Goal: Transaction & Acquisition: Book appointment/travel/reservation

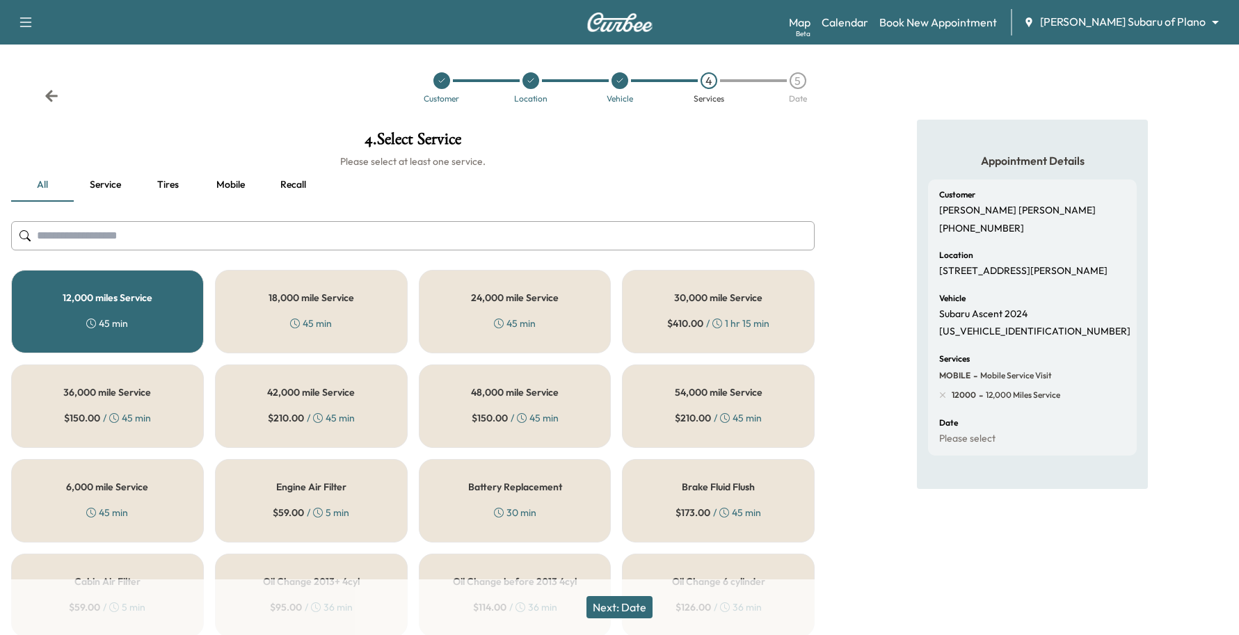
scroll to position [87, 0]
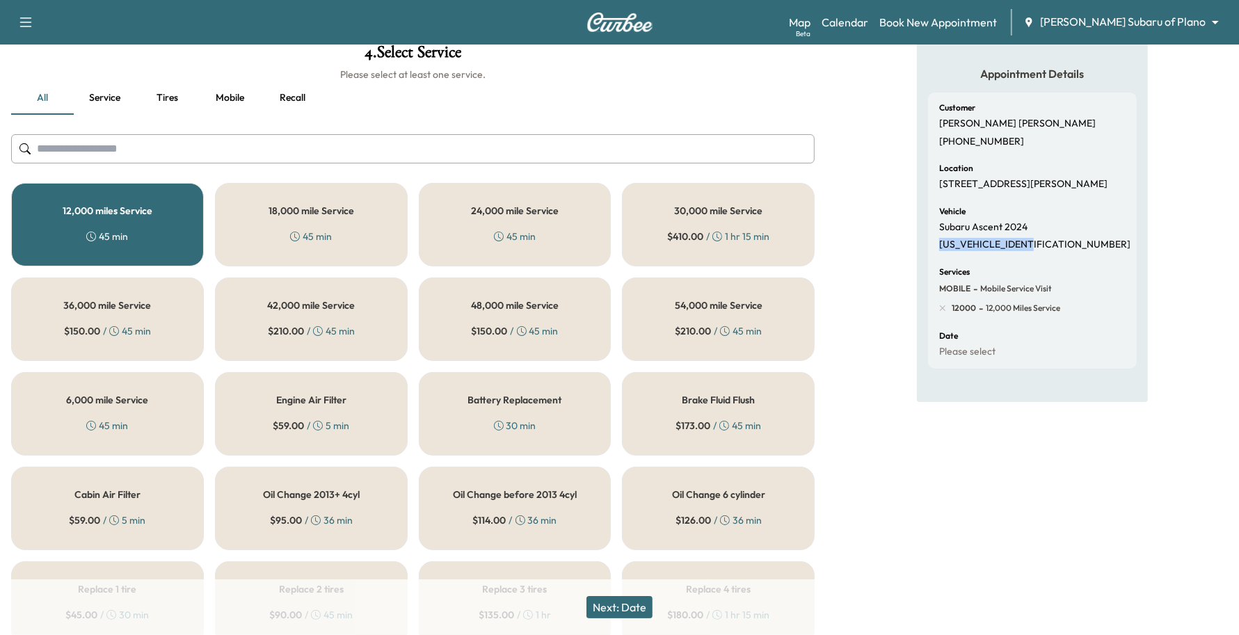
click at [1148, 19] on body "Support Log Out Map Beta Calendar Book New Appointment [PERSON_NAME] Subaru of …" at bounding box center [619, 230] width 1239 height 635
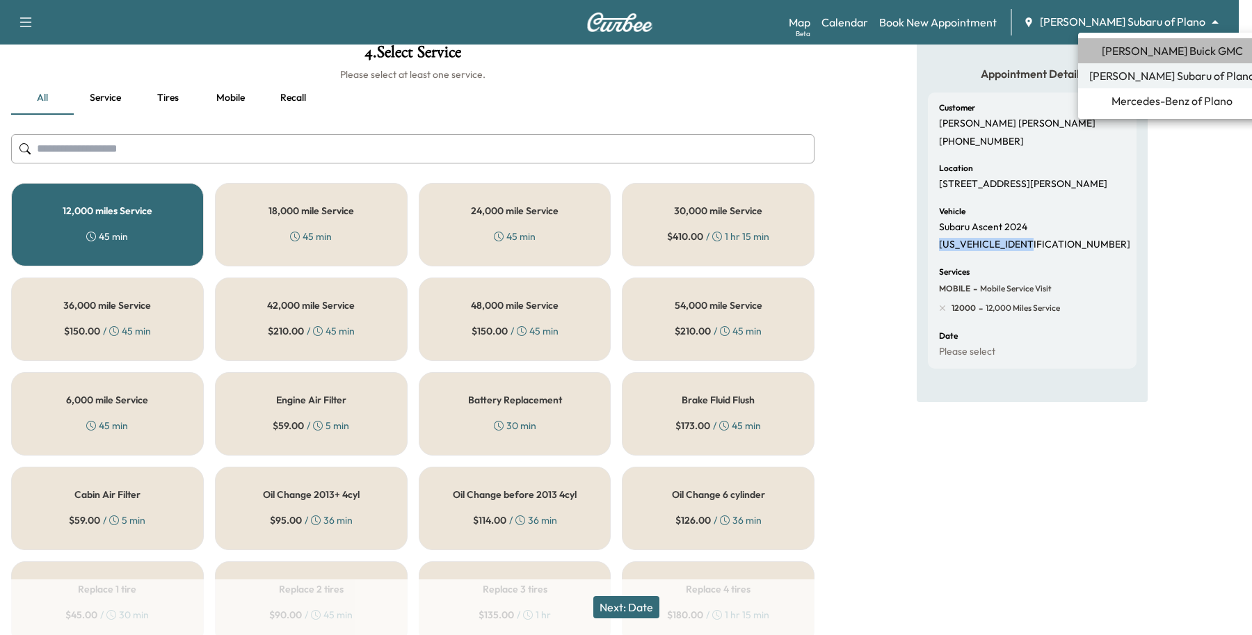
click at [1167, 43] on span "[PERSON_NAME] Buick GMC" at bounding box center [1172, 50] width 141 height 17
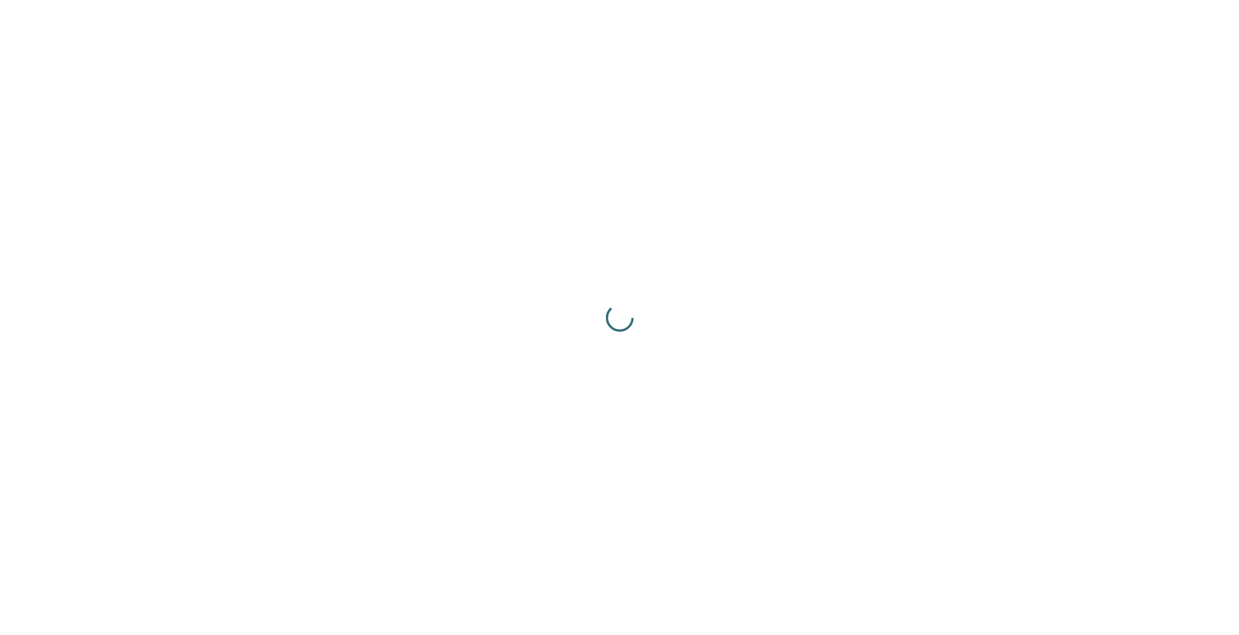
scroll to position [0, 0]
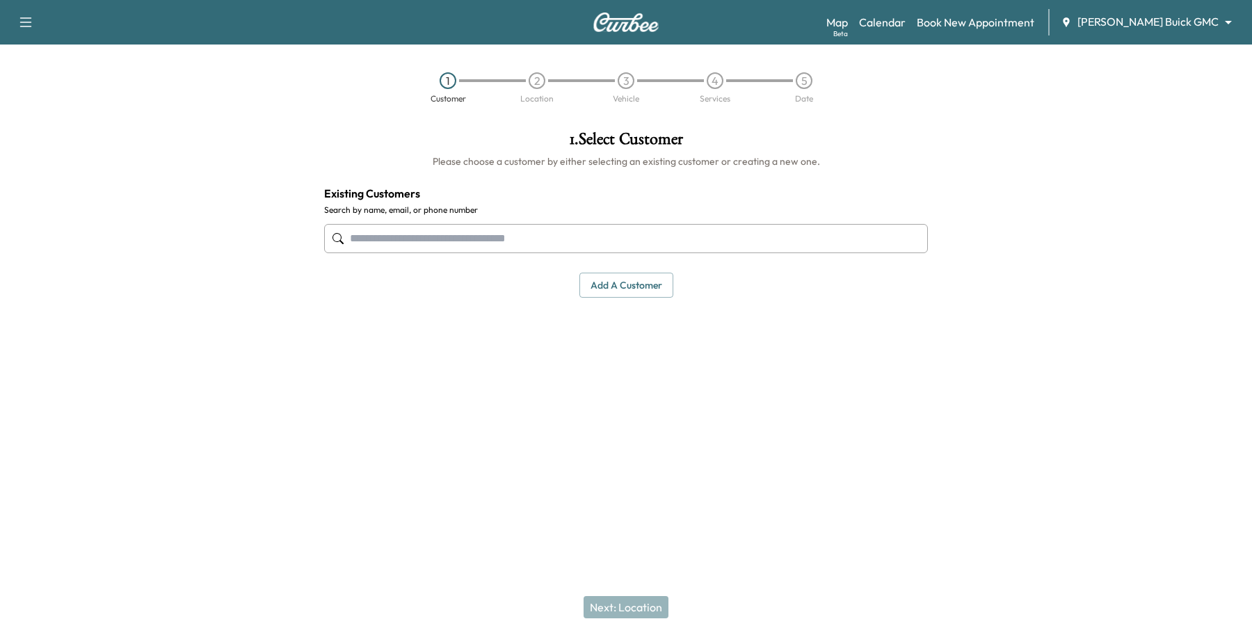
click at [682, 243] on input "text" at bounding box center [626, 238] width 604 height 29
paste input "**********"
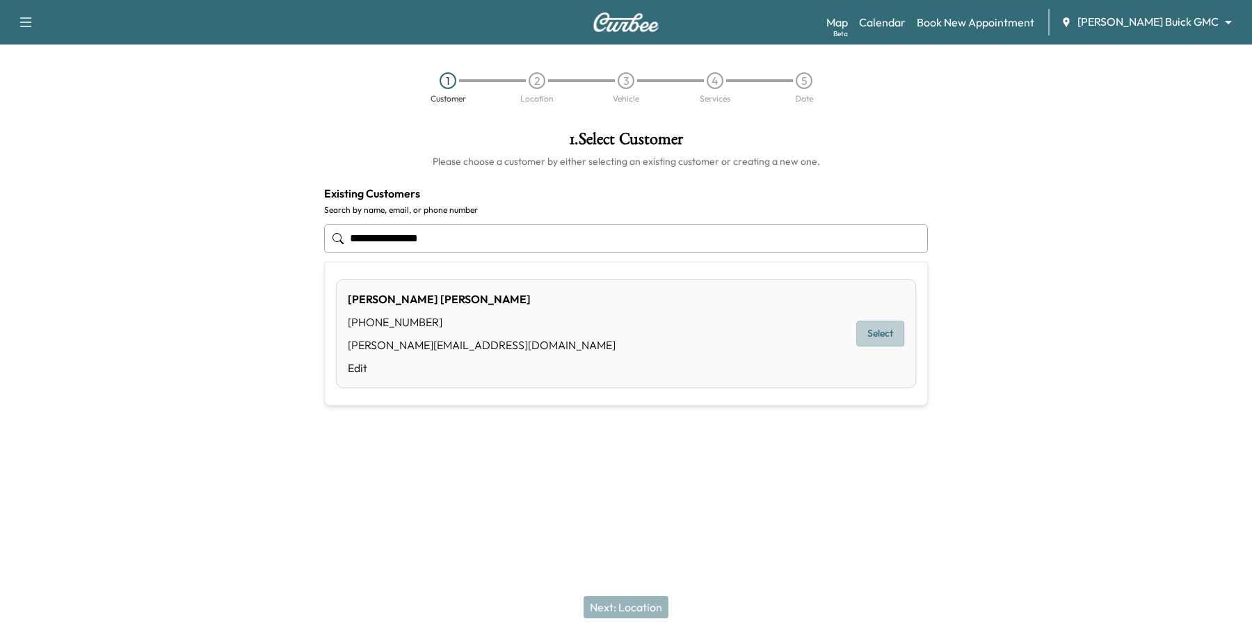
drag, startPoint x: 865, startPoint y: 323, endPoint x: 803, endPoint y: 495, distance: 182.4
click at [866, 321] on button "Select" at bounding box center [880, 334] width 48 height 26
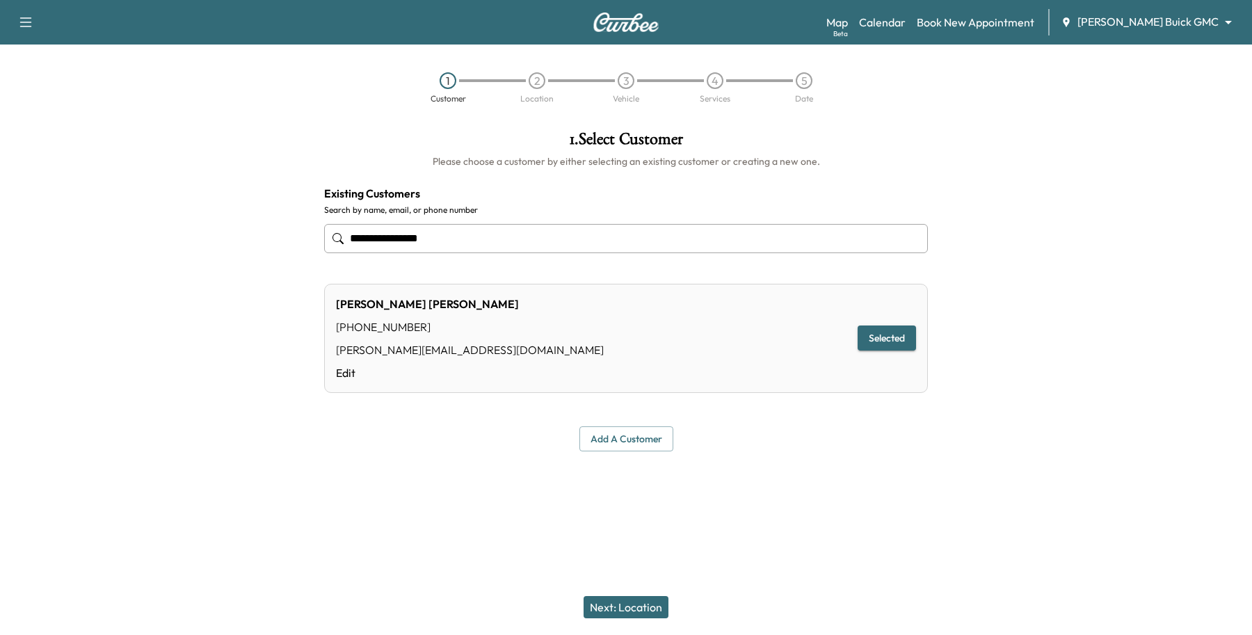
type input "**********"
click at [648, 599] on button "Next: Location" at bounding box center [626, 607] width 85 height 22
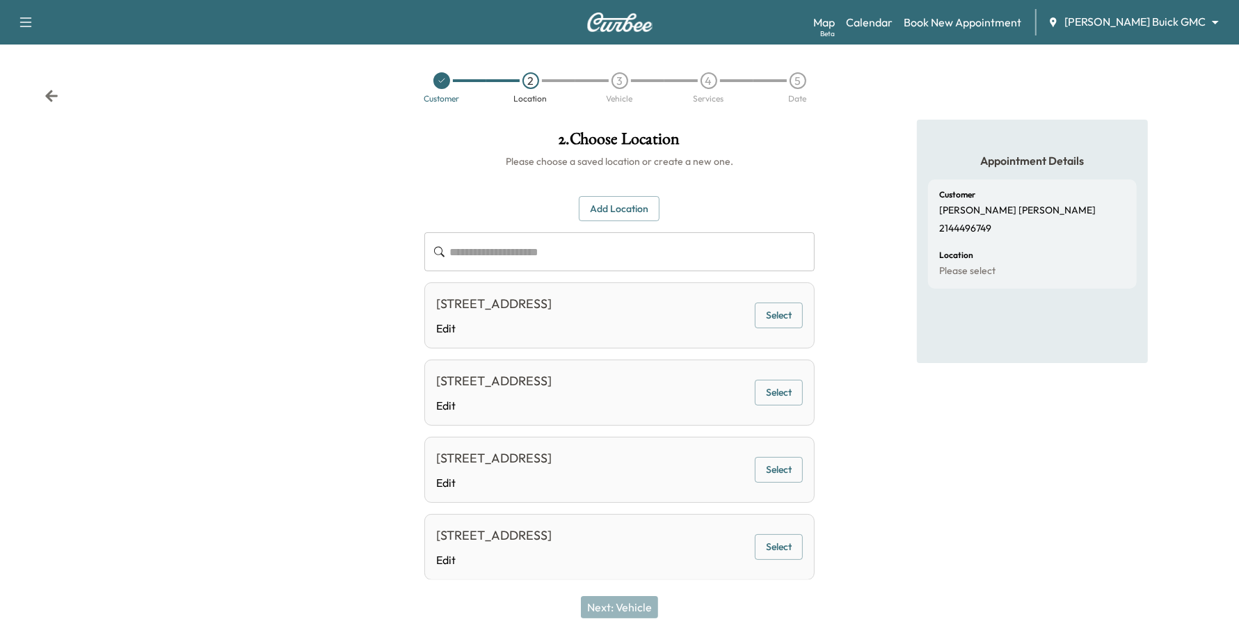
click at [770, 316] on button "Select" at bounding box center [779, 316] width 48 height 26
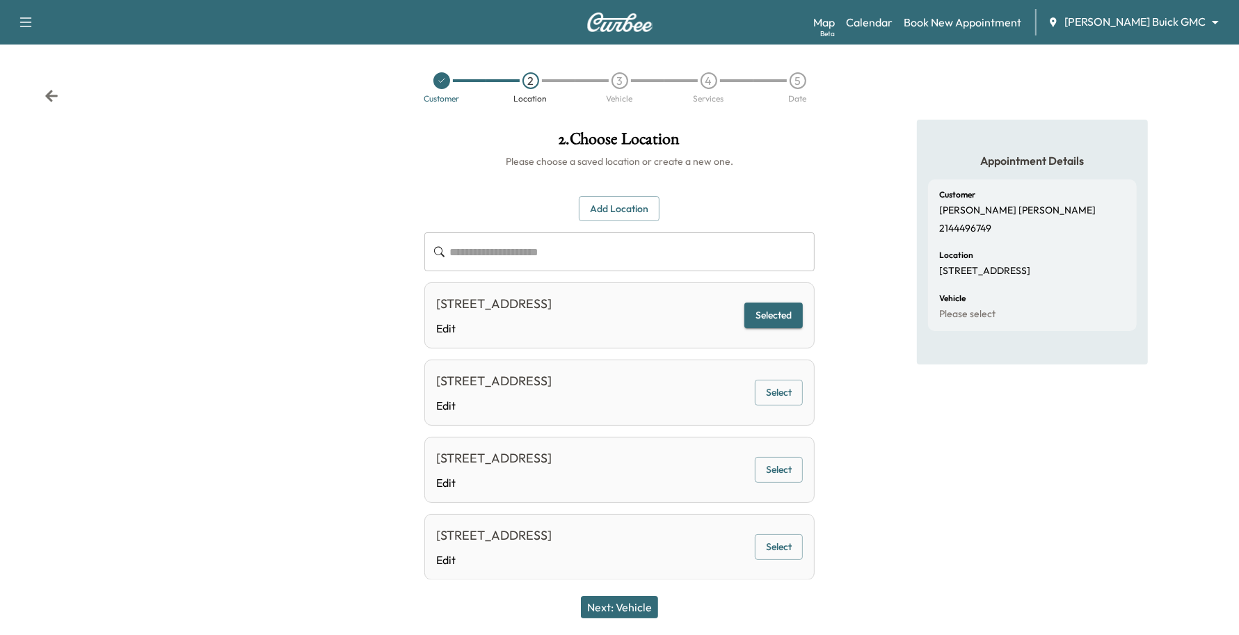
click at [635, 602] on button "Next: Vehicle" at bounding box center [619, 607] width 77 height 22
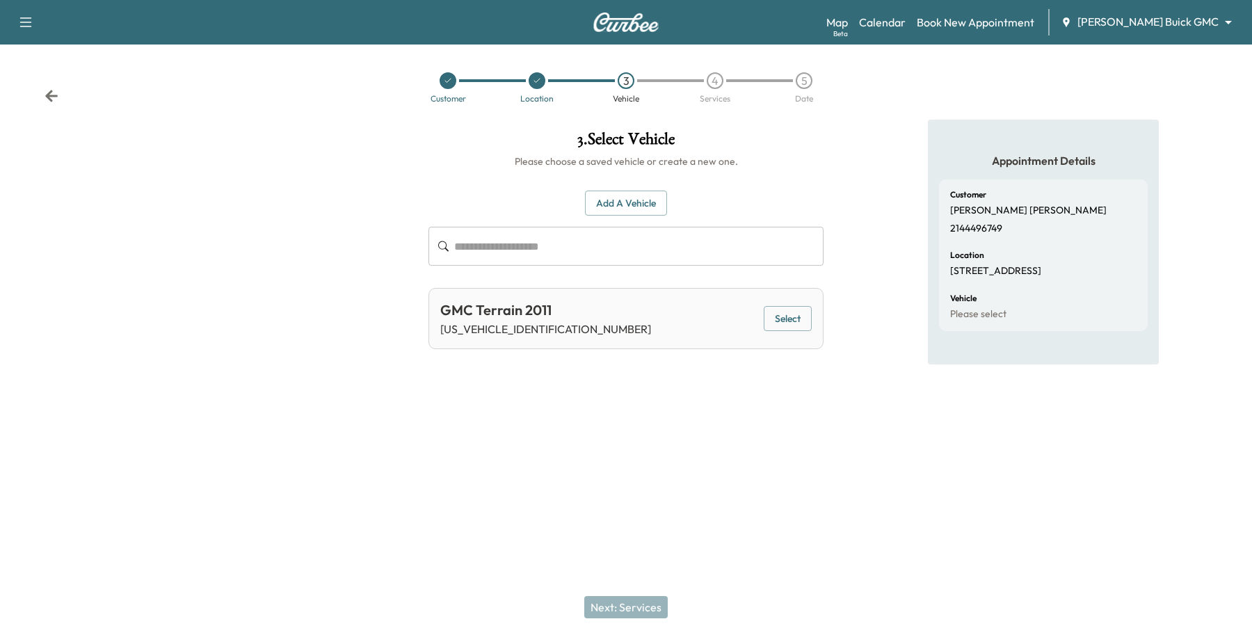
click at [790, 304] on div "GMC Terrain 2011 [US_VEHICLE_IDENTIFICATION_NUMBER] Select" at bounding box center [625, 318] width 395 height 61
click at [787, 315] on button "Select" at bounding box center [788, 319] width 48 height 26
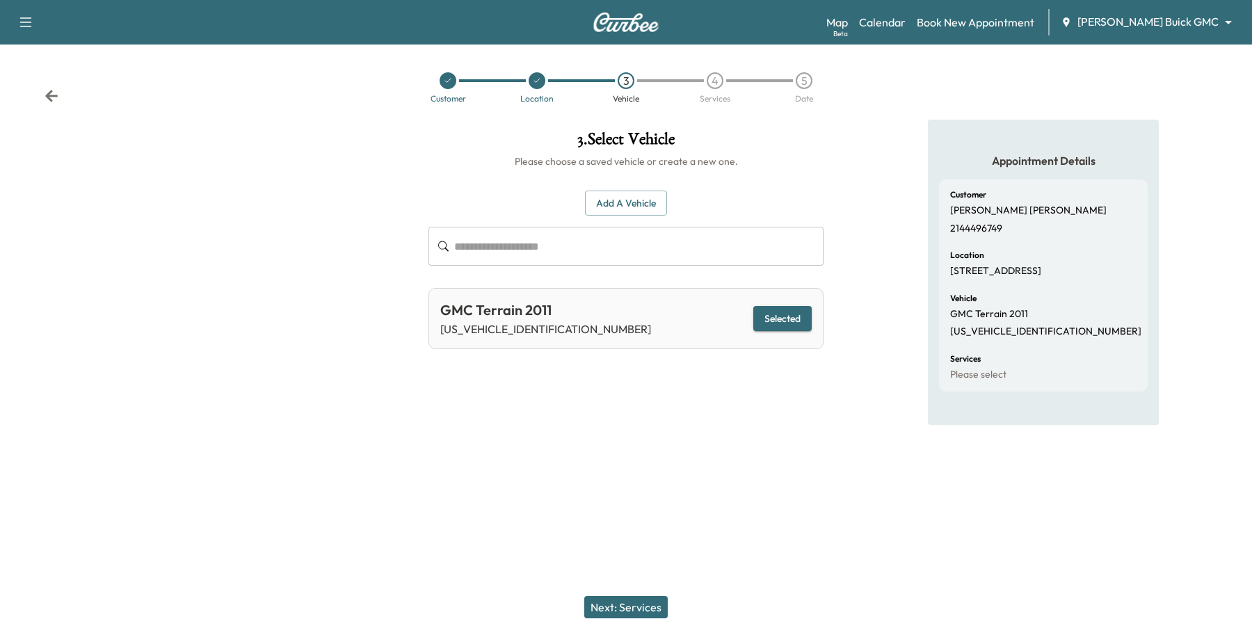
click at [625, 612] on button "Next: Services" at bounding box center [625, 607] width 83 height 22
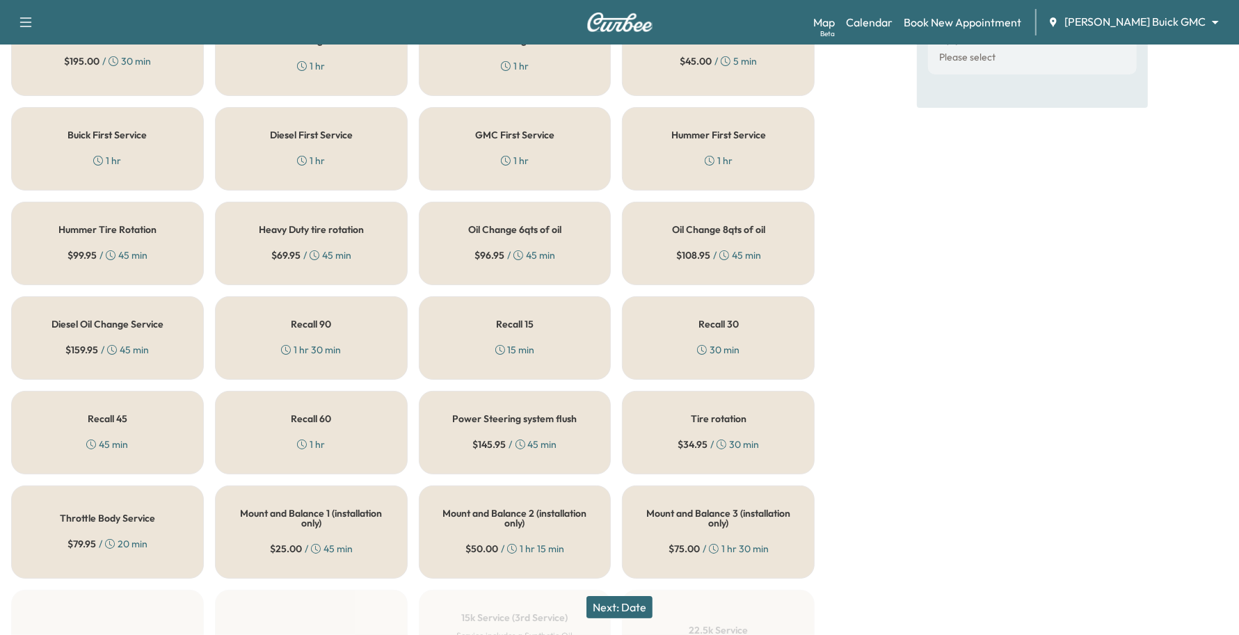
scroll to position [522, 0]
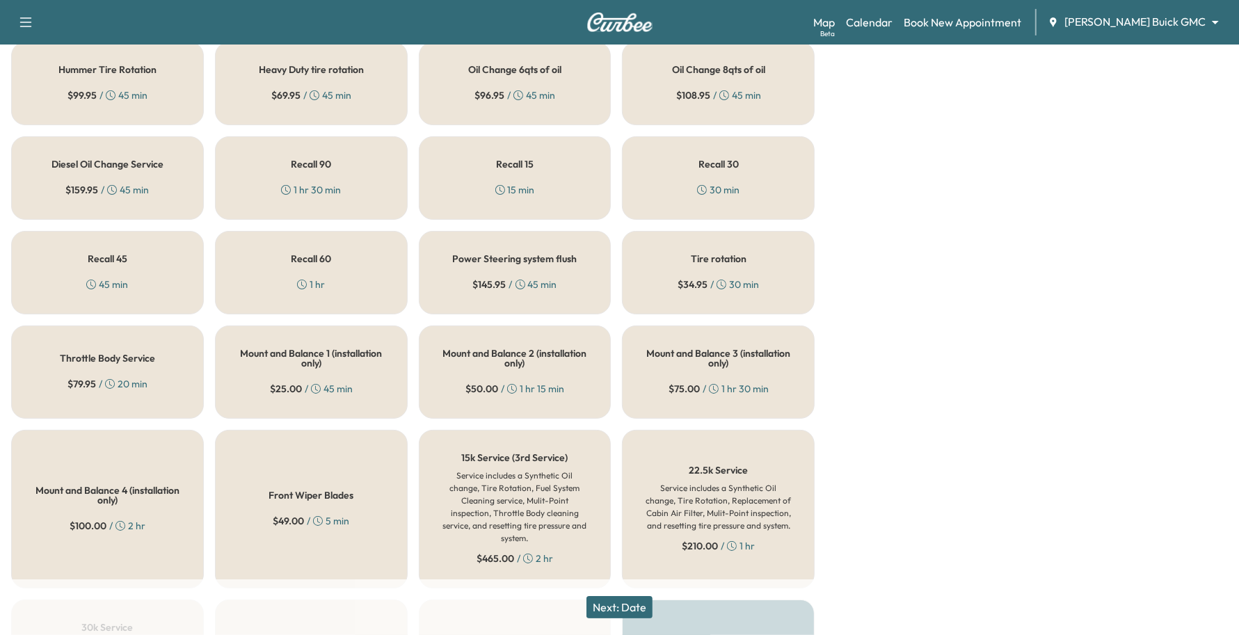
click at [251, 282] on div "Recall 60 1 hr" at bounding box center [311, 272] width 193 height 83
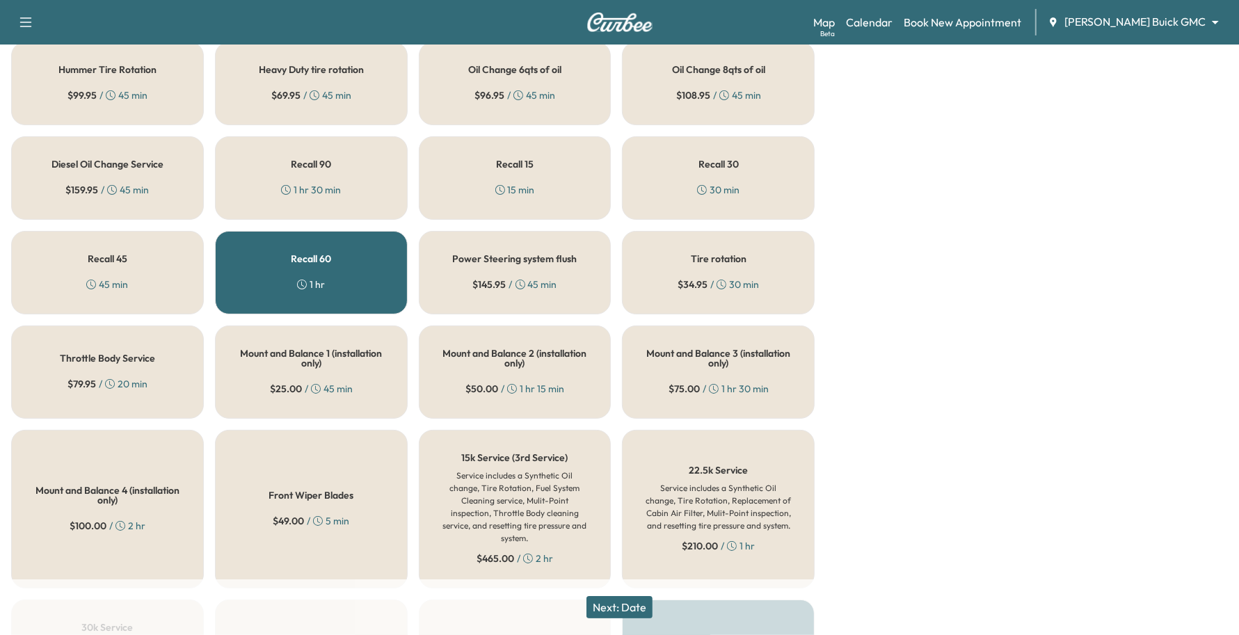
click at [648, 602] on button "Next: Date" at bounding box center [619, 607] width 66 height 22
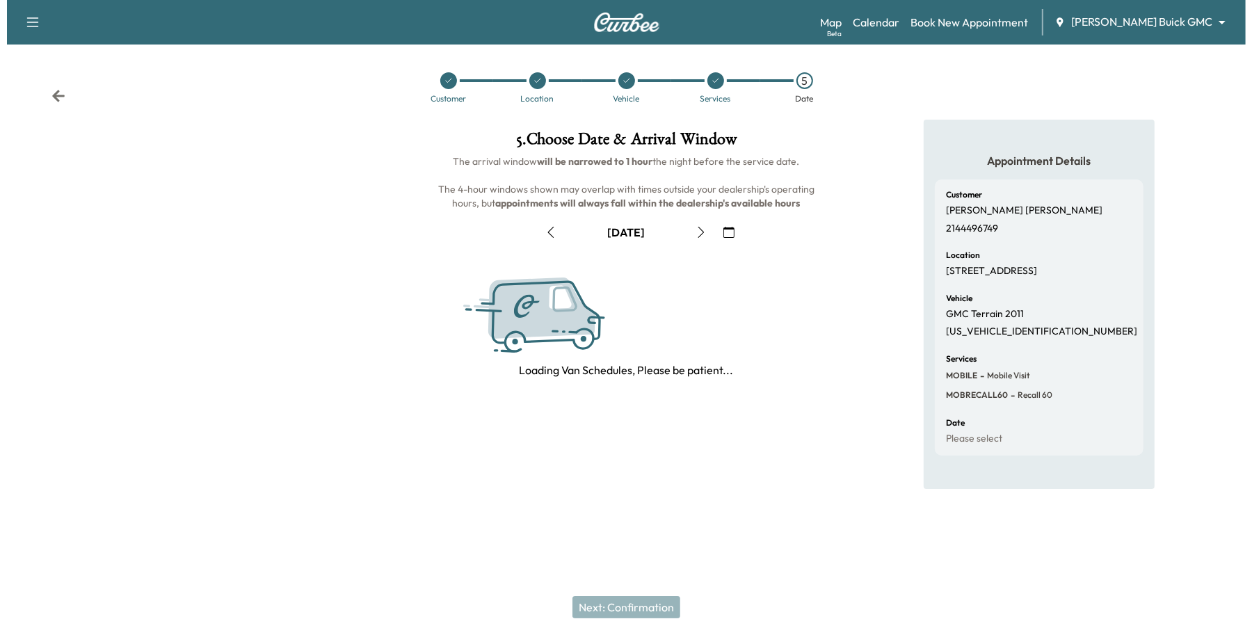
scroll to position [0, 0]
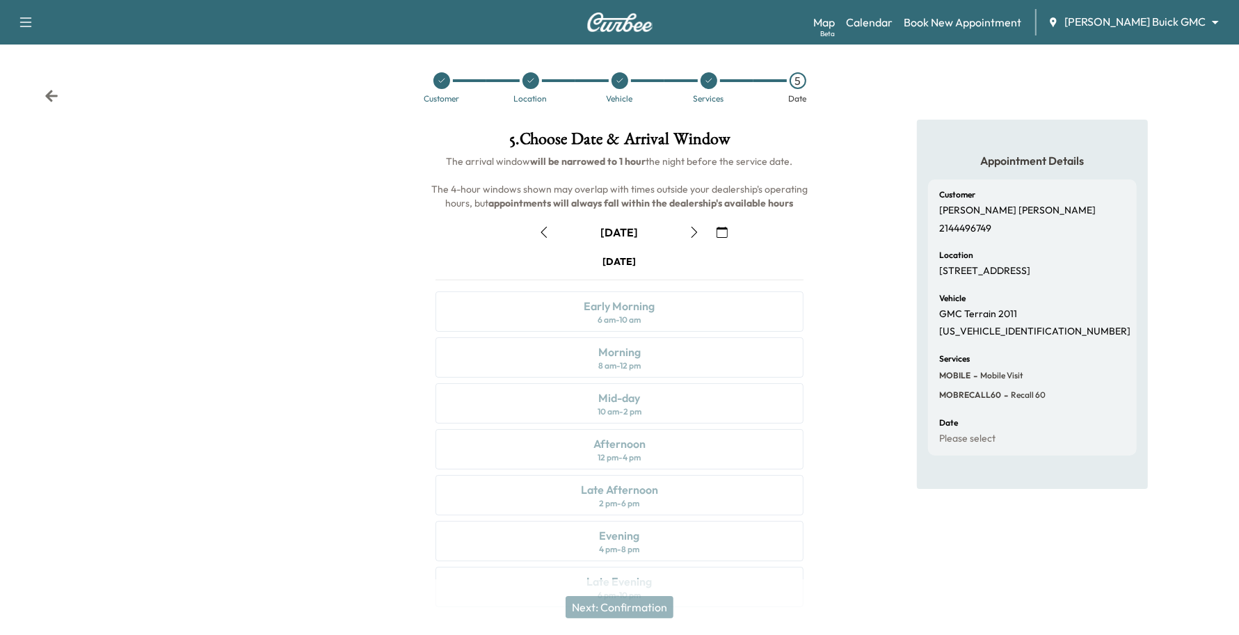
click at [716, 230] on icon "button" at bounding box center [721, 232] width 11 height 11
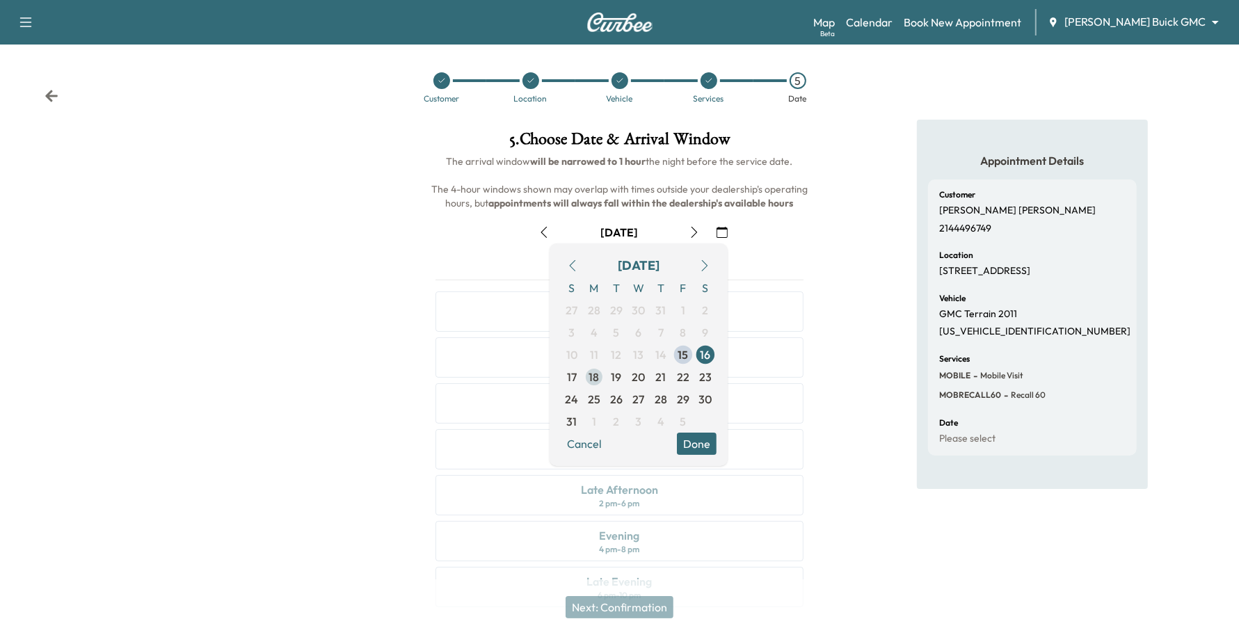
click at [585, 376] on span "18" at bounding box center [594, 377] width 22 height 22
click at [705, 450] on button "Done" at bounding box center [697, 444] width 40 height 22
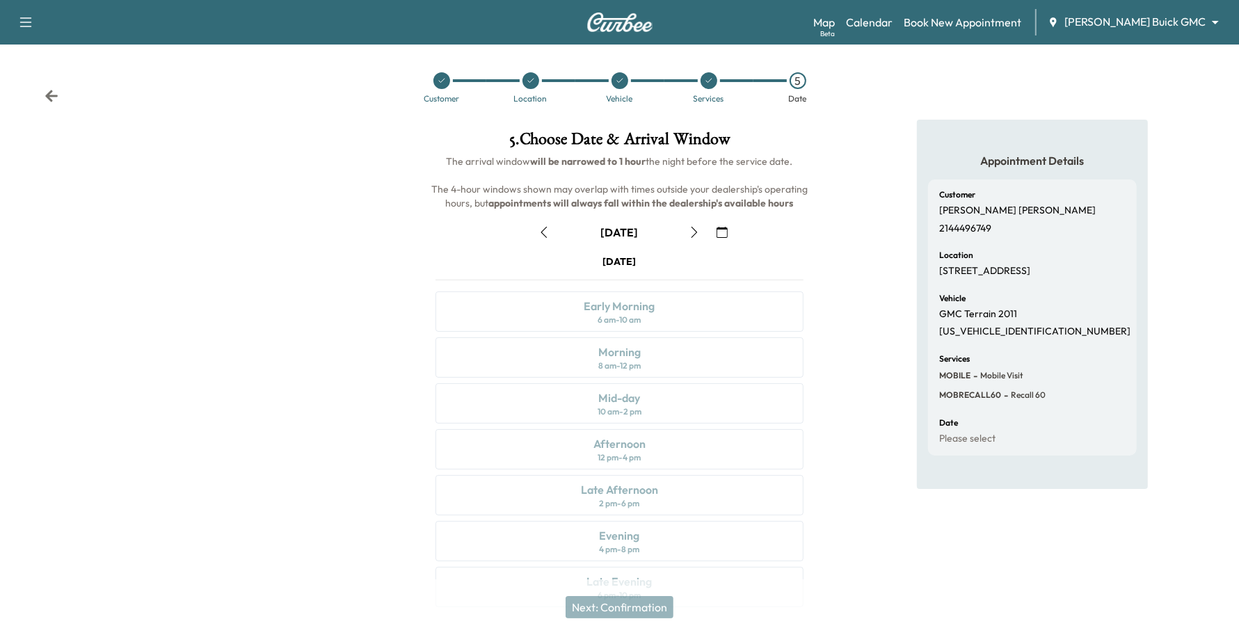
click at [700, 223] on button "button" at bounding box center [694, 232] width 24 height 22
click at [693, 235] on icon "button" at bounding box center [694, 232] width 6 height 11
click at [589, 344] on div "Morning 8 am - 12 pm" at bounding box center [619, 357] width 369 height 40
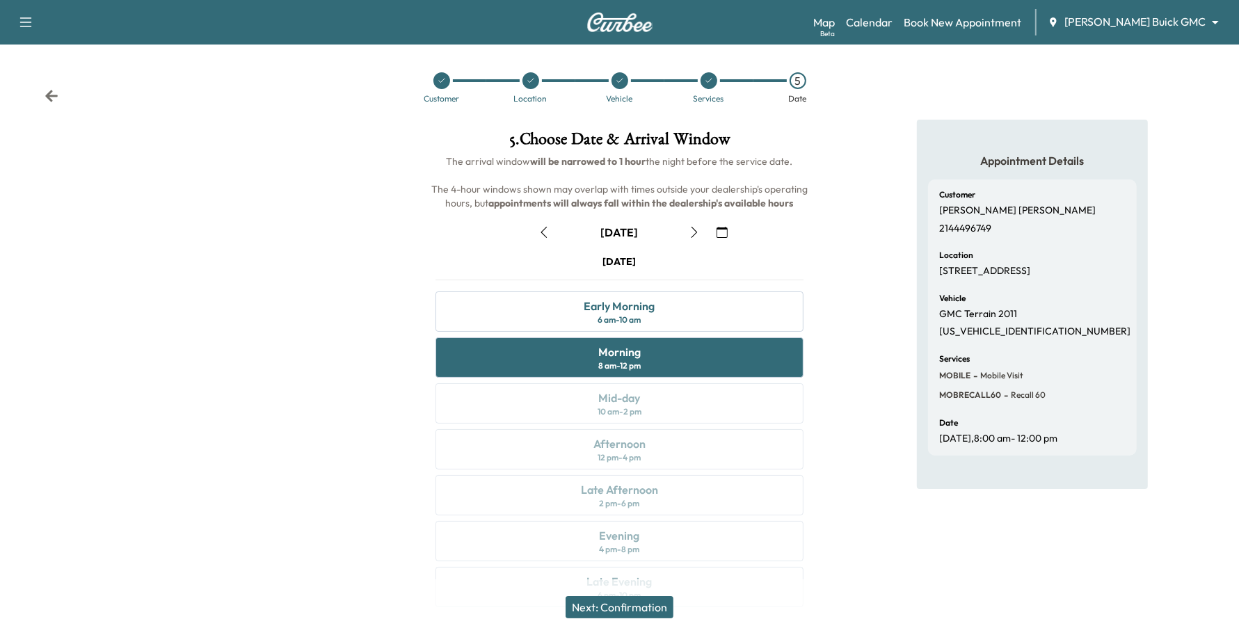
click at [614, 606] on button "Next: Confirmation" at bounding box center [620, 607] width 108 height 22
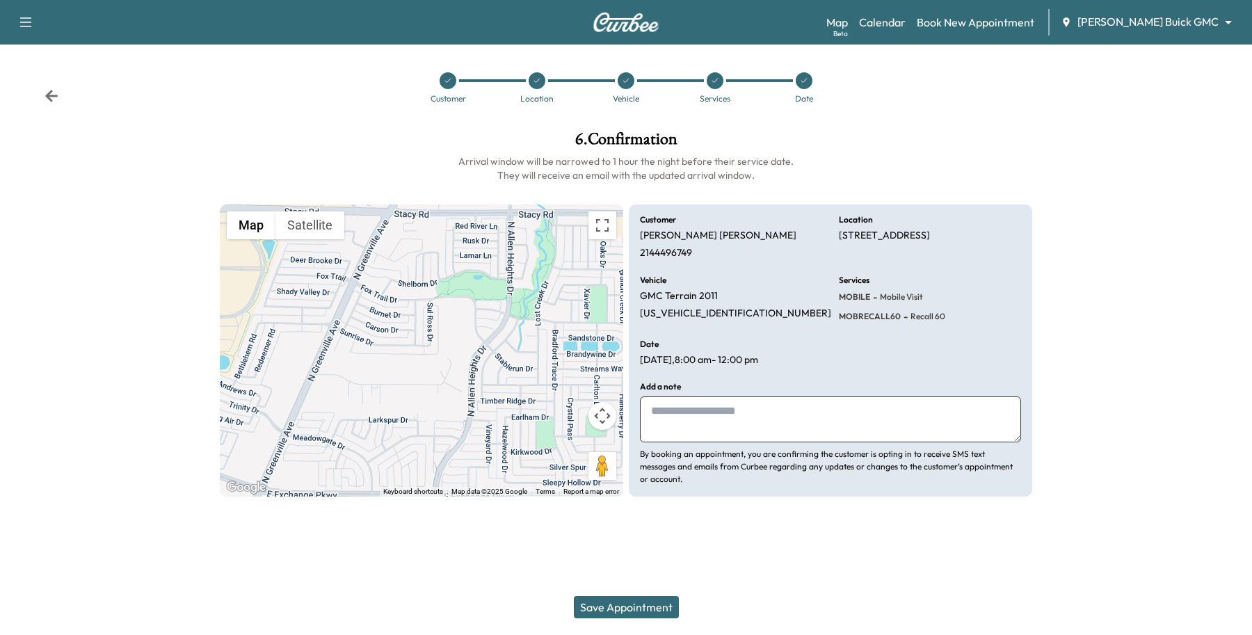
click at [618, 603] on button "Save Appointment" at bounding box center [626, 607] width 105 height 22
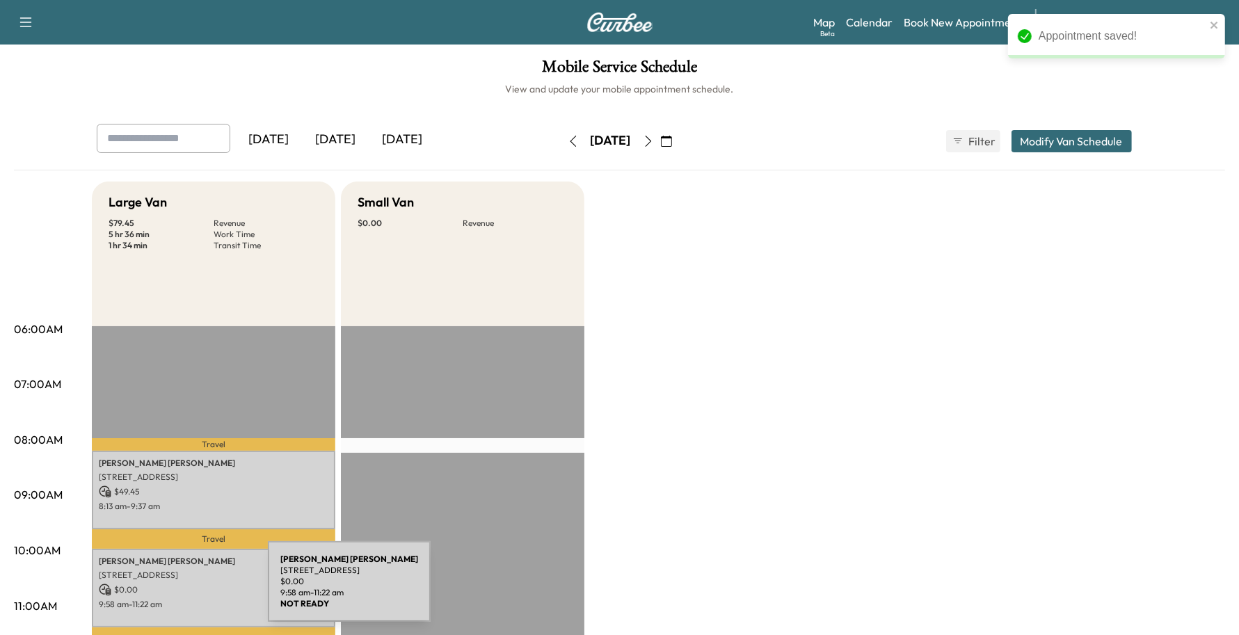
click at [164, 590] on p "$ 0.00" at bounding box center [214, 590] width 230 height 13
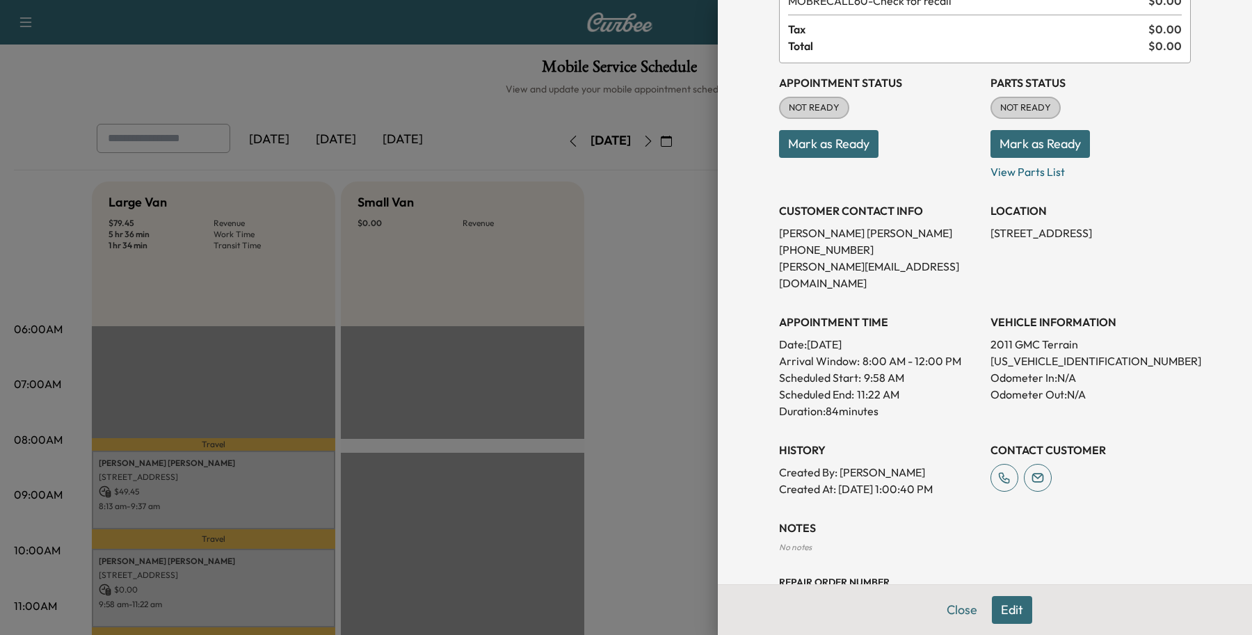
scroll to position [87, 0]
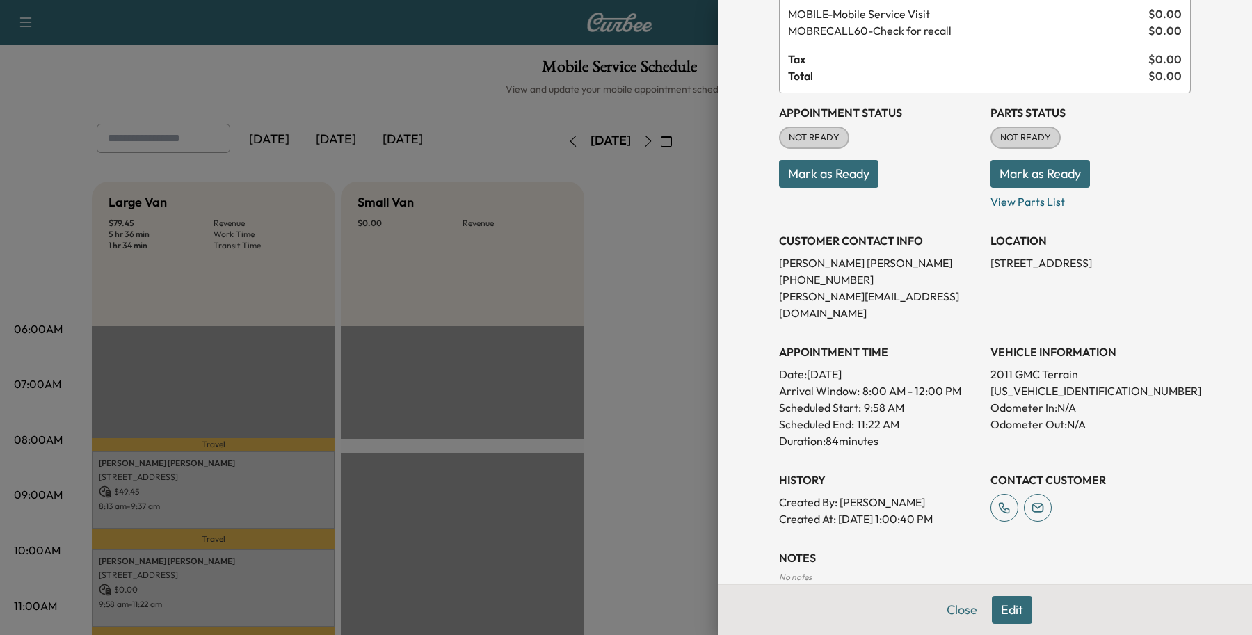
click at [992, 609] on button "Edit" at bounding box center [1012, 610] width 40 height 28
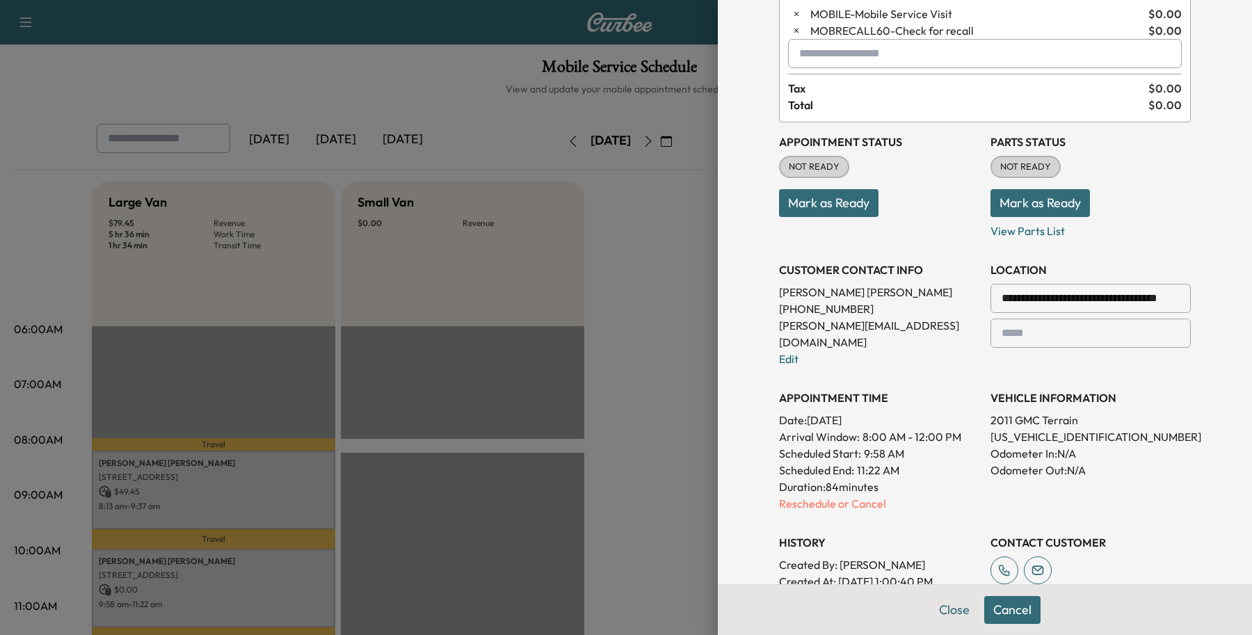
click at [863, 315] on p "[PHONE_NUMBER]" at bounding box center [879, 308] width 200 height 17
click at [779, 352] on link "Edit" at bounding box center [788, 359] width 19 height 14
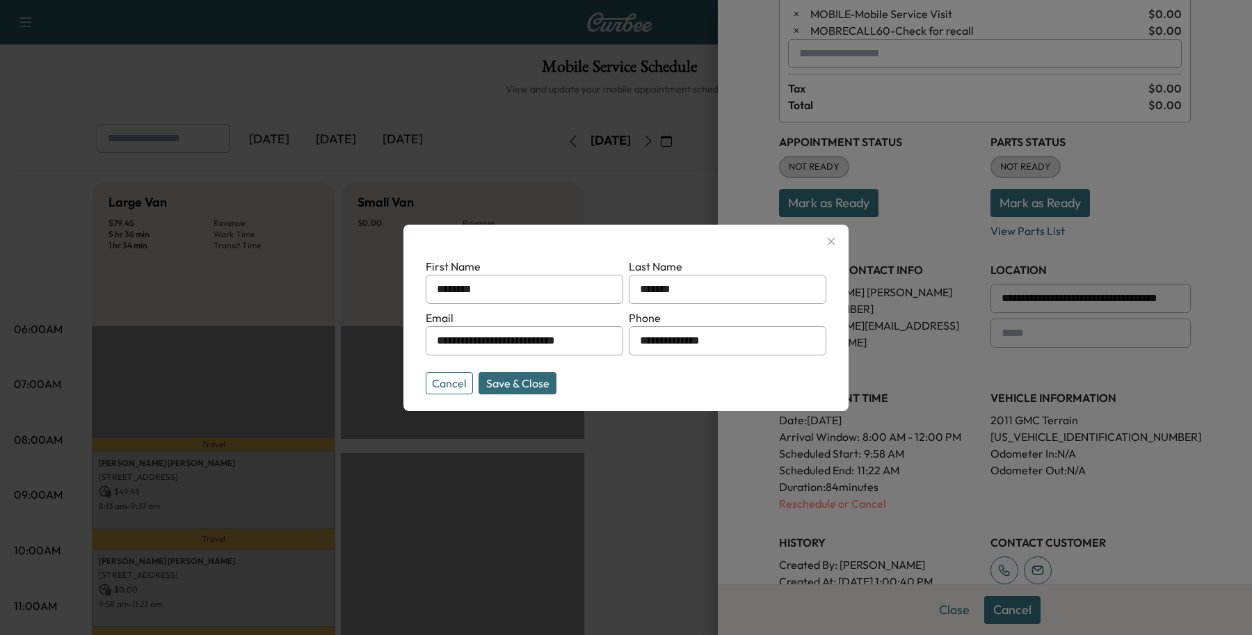
drag, startPoint x: 742, startPoint y: 331, endPoint x: 264, endPoint y: 307, distance: 477.8
click at [265, 296] on div "**********" at bounding box center [626, 317] width 1252 height 635
type input "**********"
click at [527, 394] on button "Save & Close" at bounding box center [518, 383] width 78 height 22
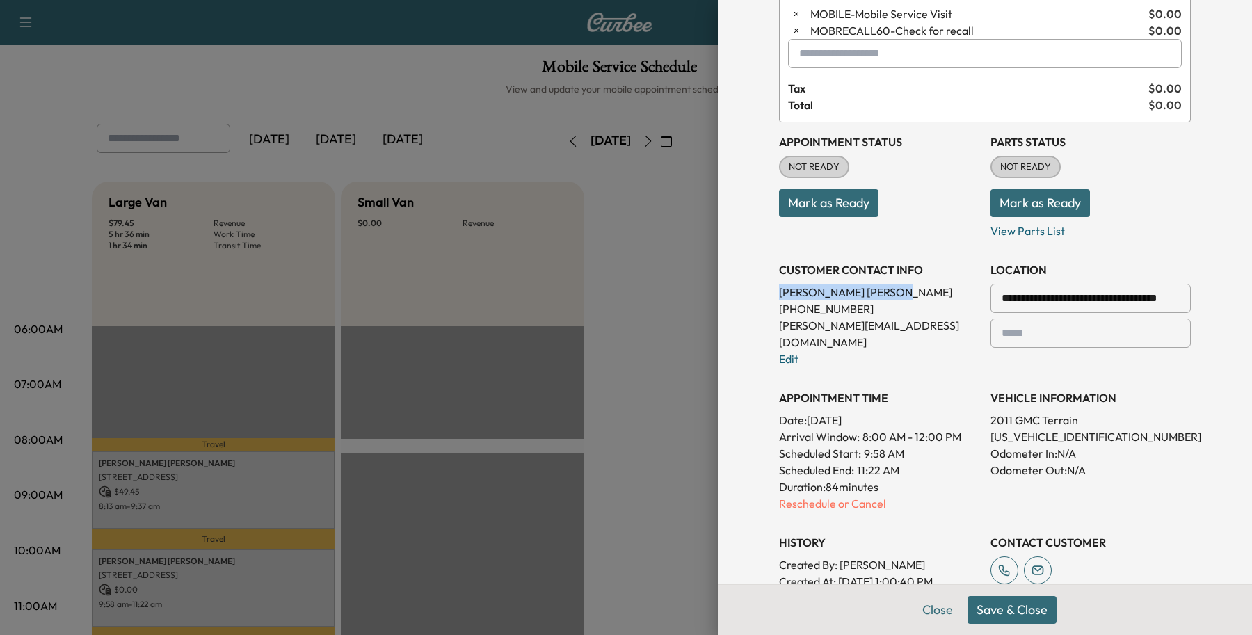
drag, startPoint x: 874, startPoint y: 296, endPoint x: 764, endPoint y: 287, distance: 110.3
click at [764, 290] on div "**********" at bounding box center [984, 362] width 445 height 899
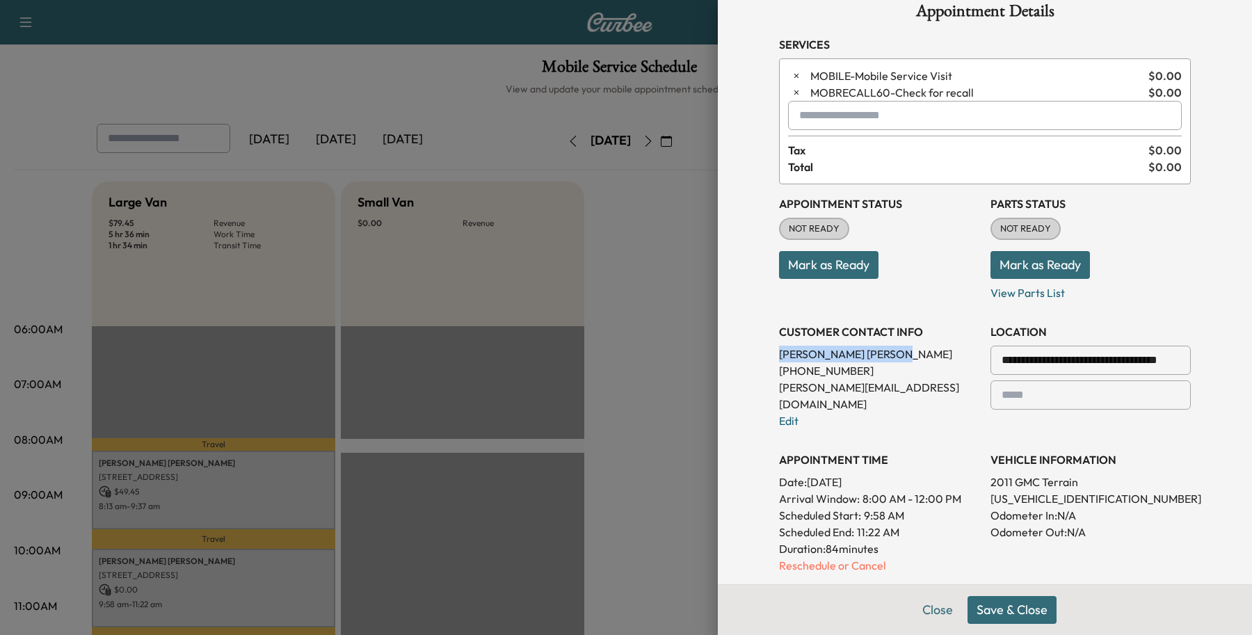
scroll to position [0, 0]
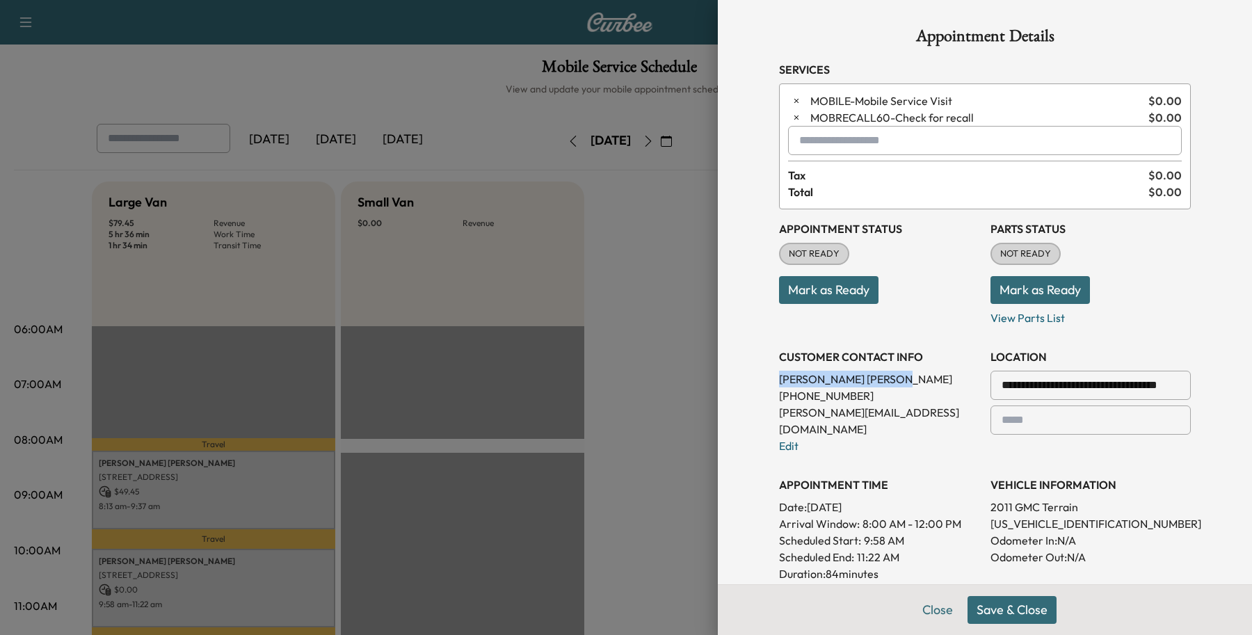
copy p "[PERSON_NAME]"
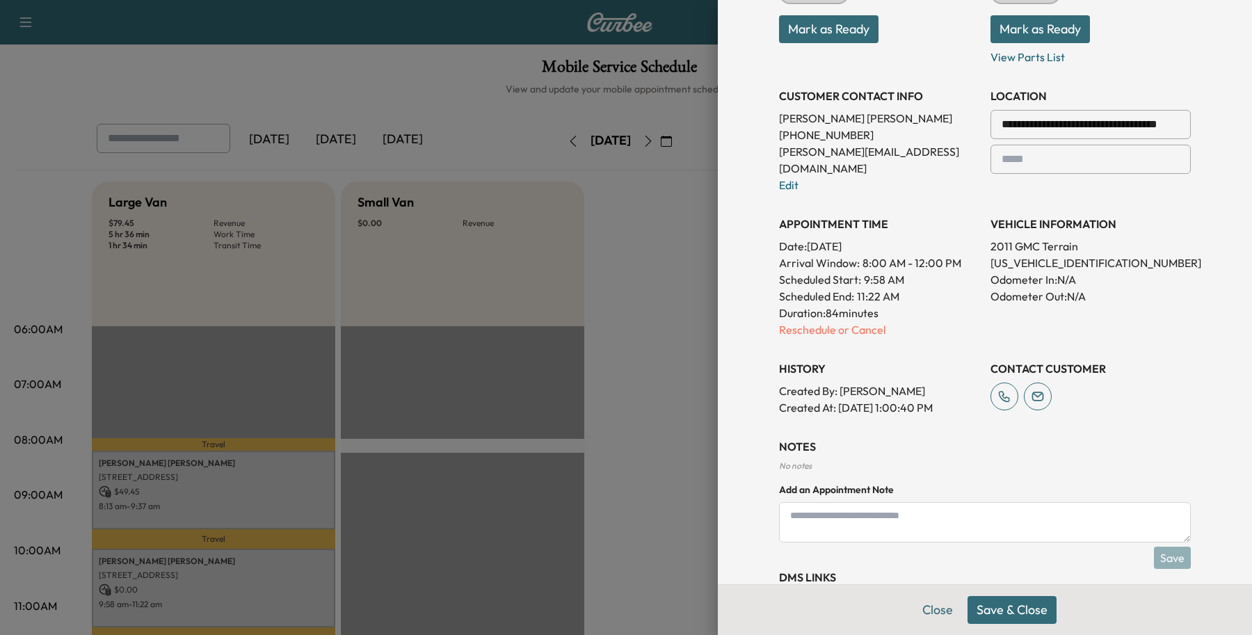
click at [955, 505] on textarea at bounding box center [985, 522] width 412 height 40
paste textarea "**********"
type textarea "*"
click at [786, 510] on textarea at bounding box center [985, 522] width 412 height 40
paste textarea "**********"
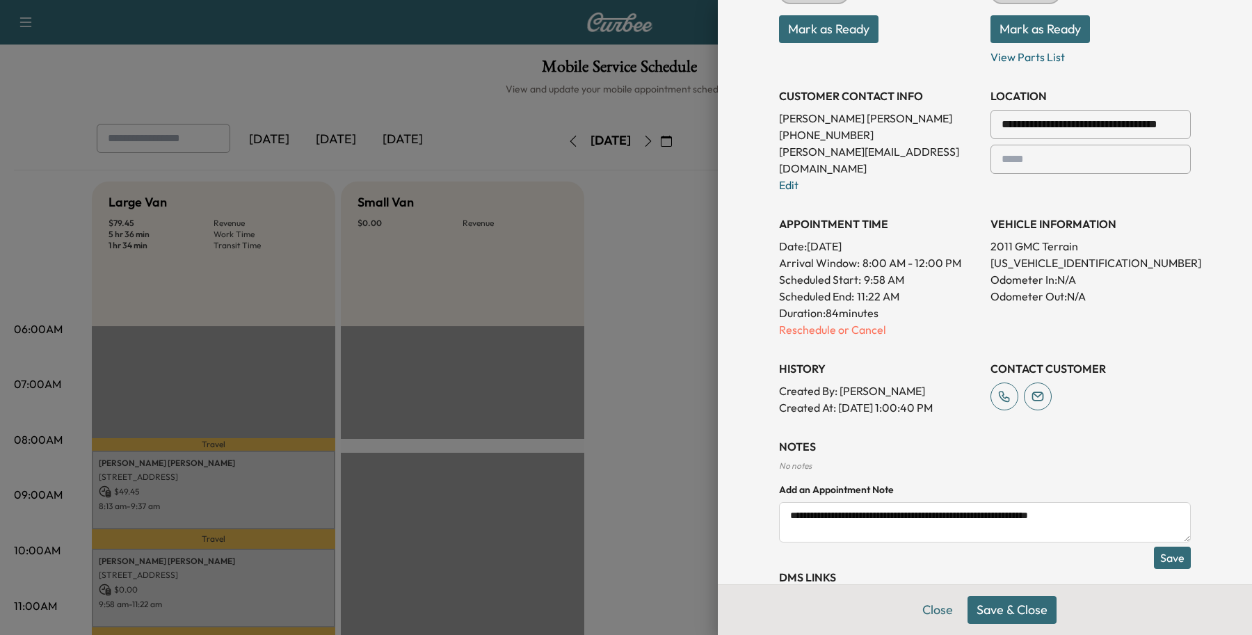
type textarea "**********"
click at [1154, 547] on button "Save" at bounding box center [1172, 558] width 37 height 22
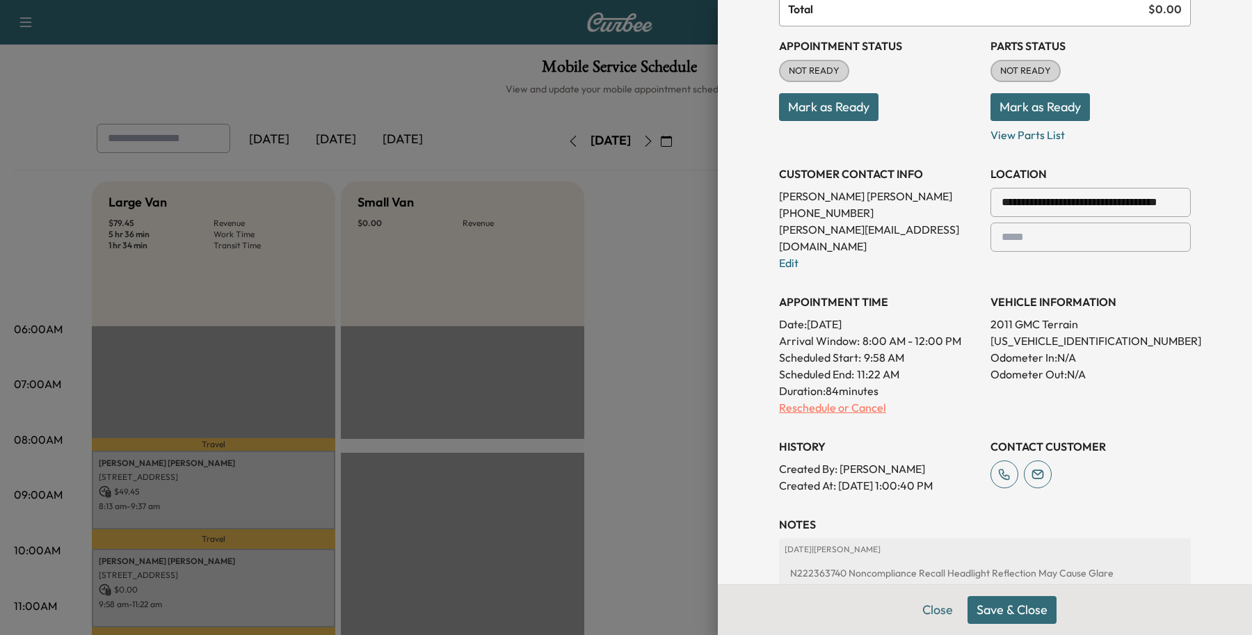
scroll to position [0, 0]
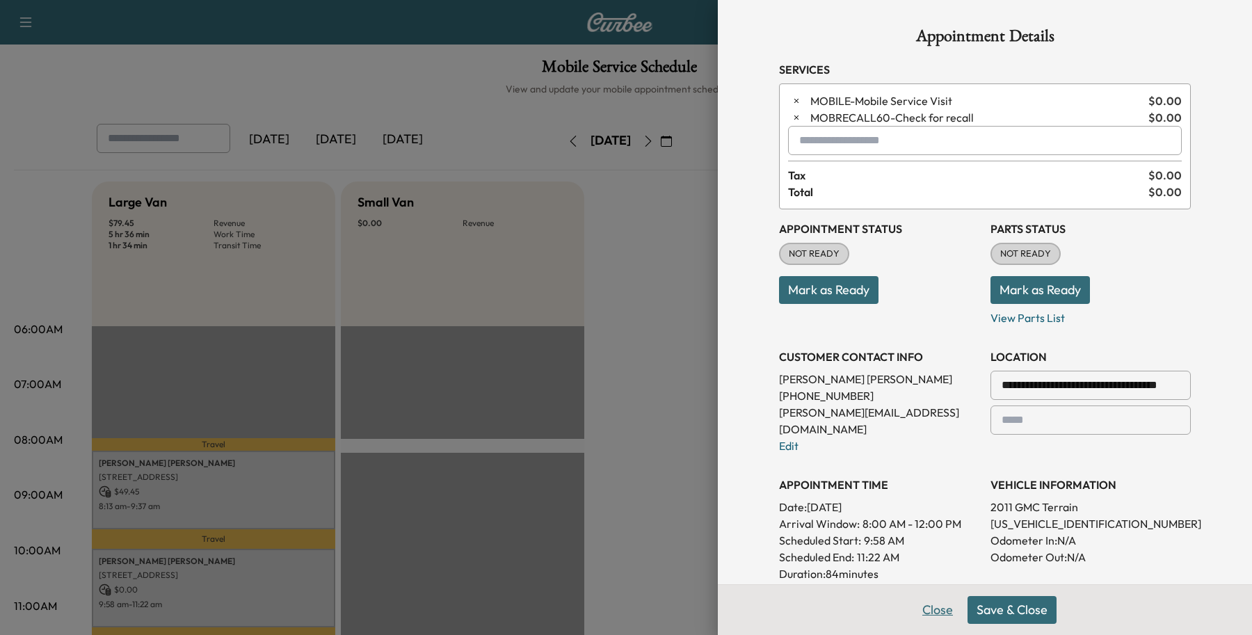
click at [915, 614] on button "Close" at bounding box center [937, 610] width 49 height 28
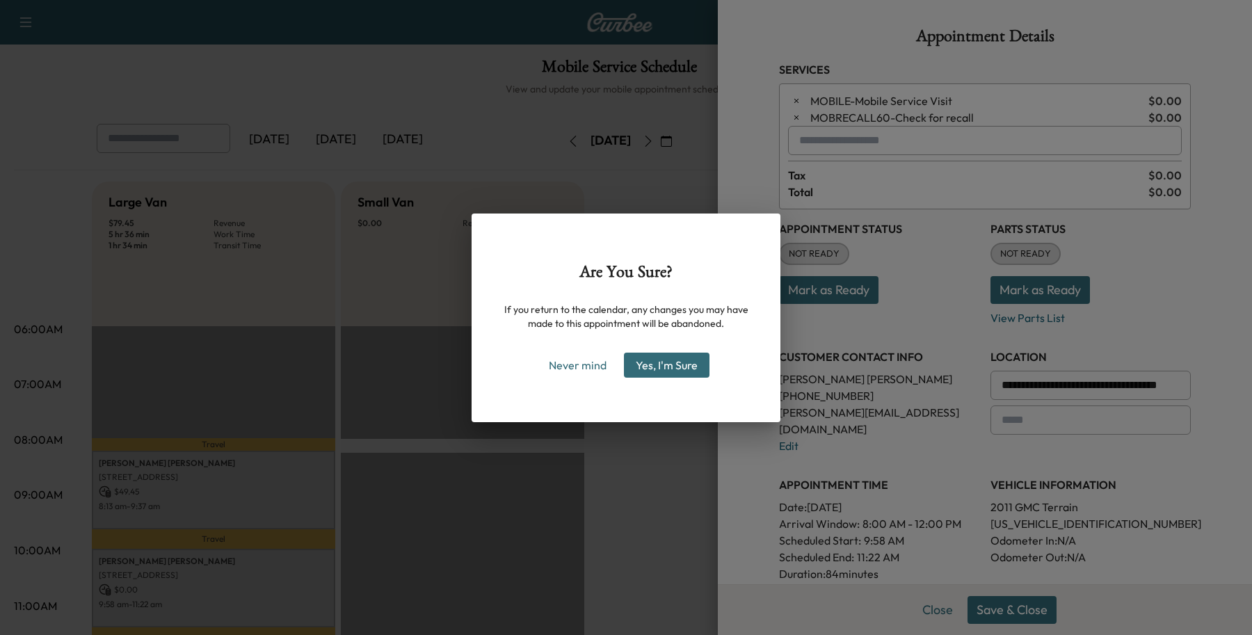
click at [630, 66] on div "Are You Sure? If you return to the calendar, any changes you may have made to t…" at bounding box center [626, 317] width 1252 height 635
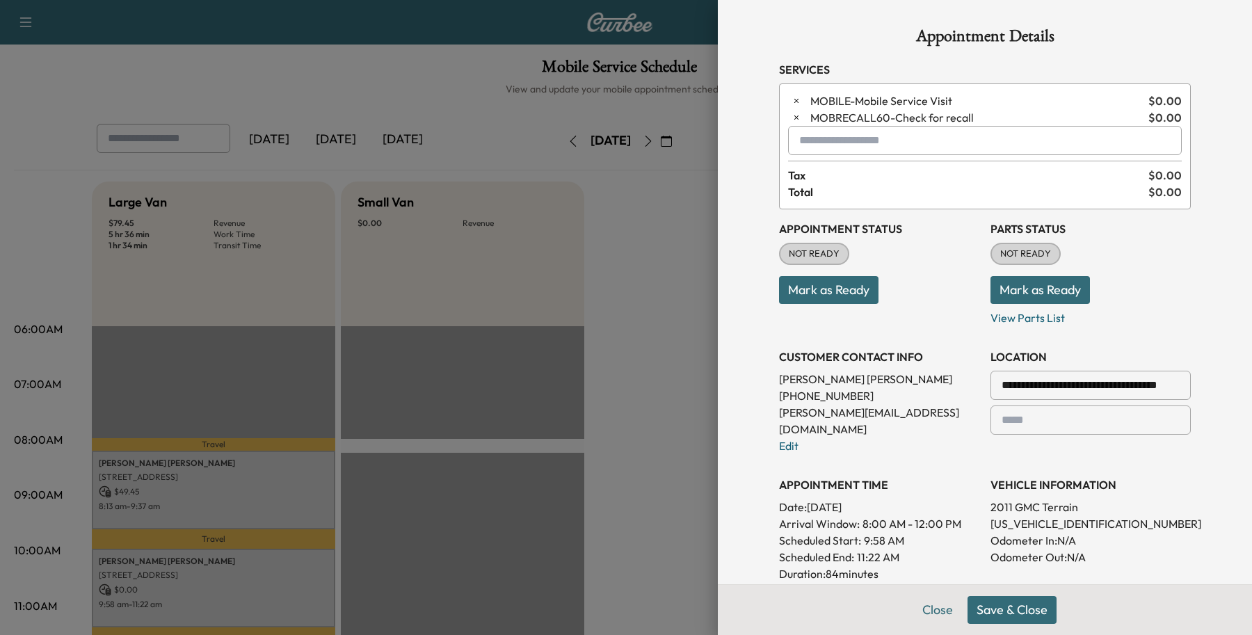
click at [150, 579] on div at bounding box center [626, 317] width 1252 height 635
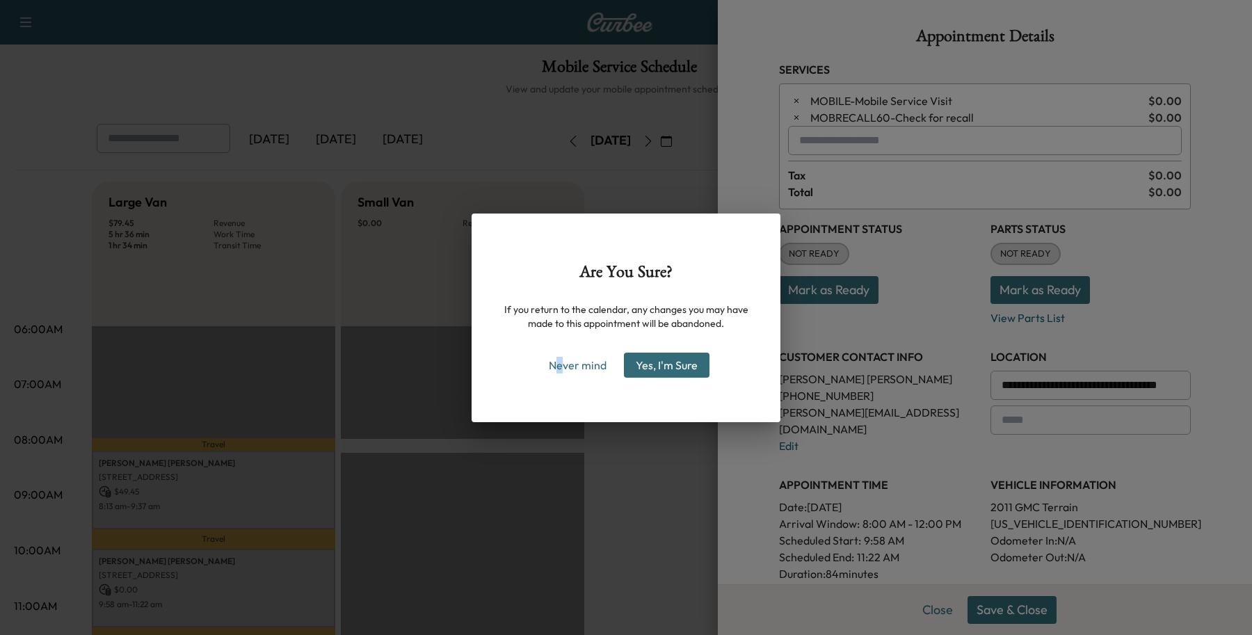
drag, startPoint x: 561, startPoint y: 497, endPoint x: 561, endPoint y: 486, distance: 11.8
click at [561, 496] on div "Are You Sure? If you return to the calendar, any changes you may have made to t…" at bounding box center [626, 317] width 1252 height 635
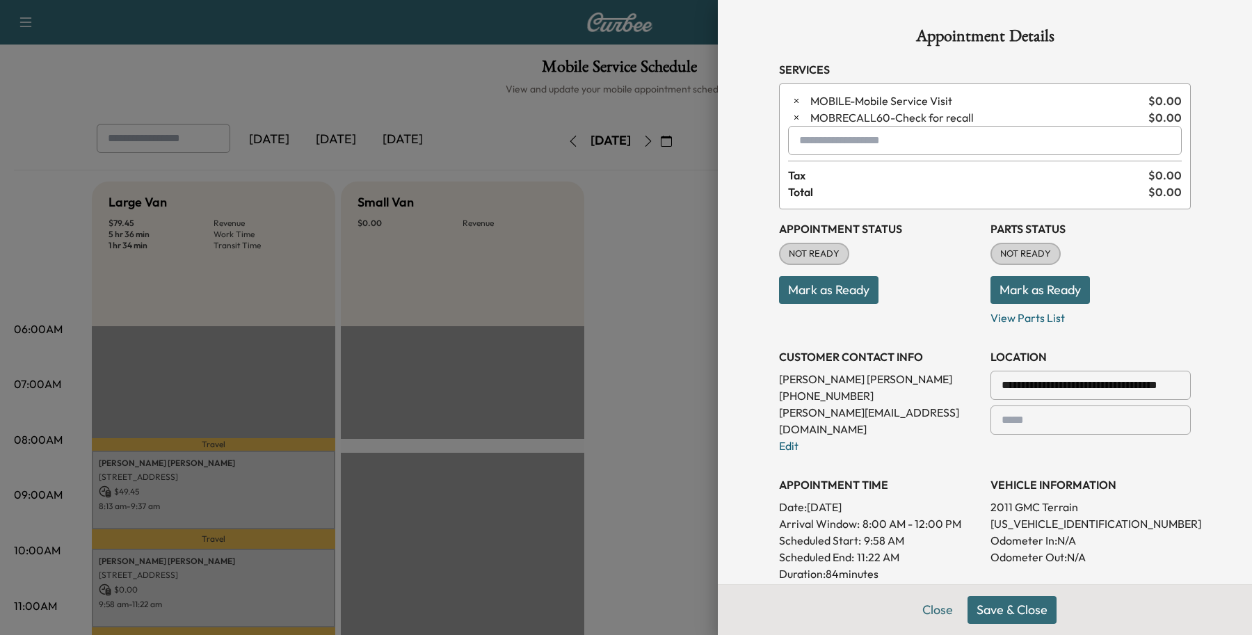
drag, startPoint x: 780, startPoint y: 122, endPoint x: 871, endPoint y: 395, distance: 288.2
click at [860, 384] on div "**********" at bounding box center [984, 476] width 445 height 952
